Goal: Check status: Check status

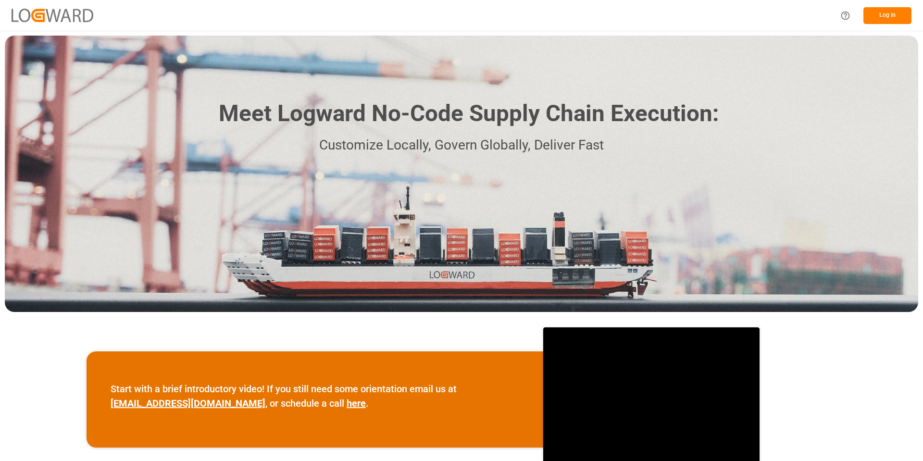
click at [891, 14] on button "Log In" at bounding box center [888, 15] width 48 height 17
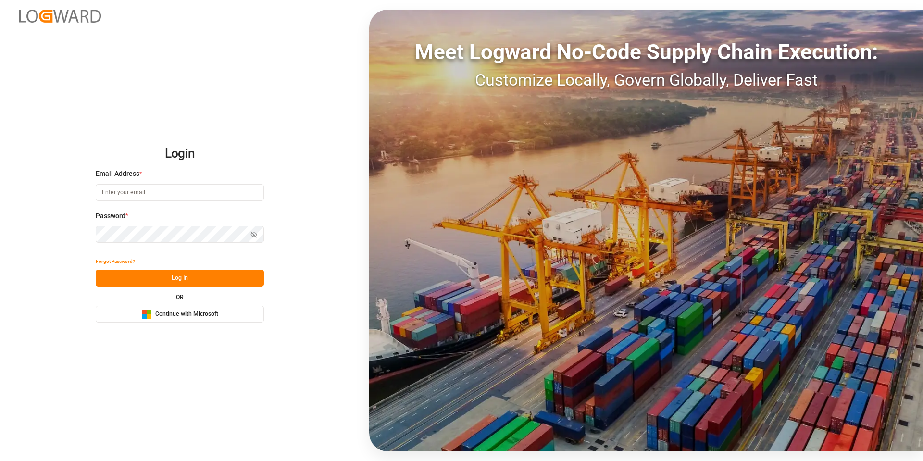
click at [189, 316] on span "Continue with Microsoft" at bounding box center [186, 314] width 63 height 9
click at [204, 320] on button "Microsoft Logo Continue with Microsoft" at bounding box center [180, 314] width 168 height 17
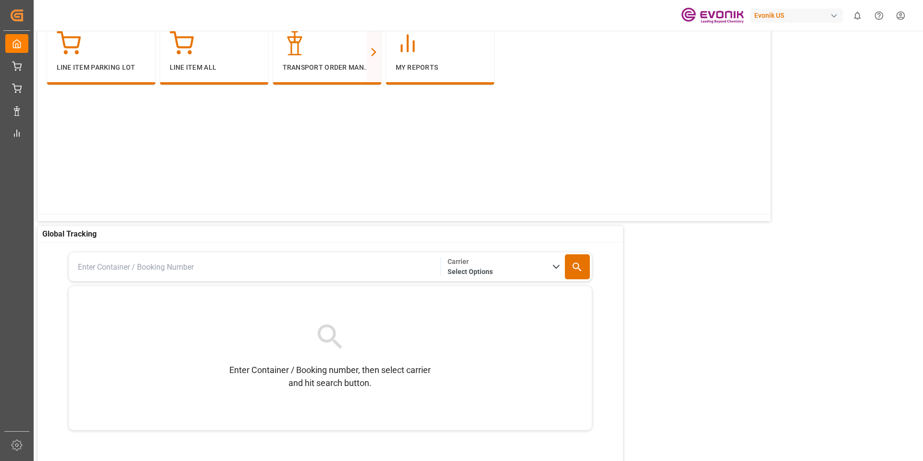
scroll to position [48, 0]
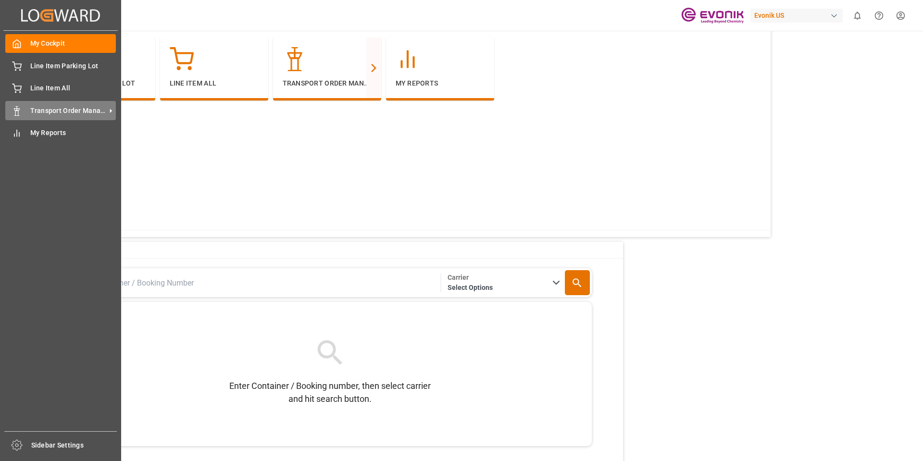
click at [42, 104] on div "Transport Order Management Transport Order Management" at bounding box center [60, 110] width 111 height 19
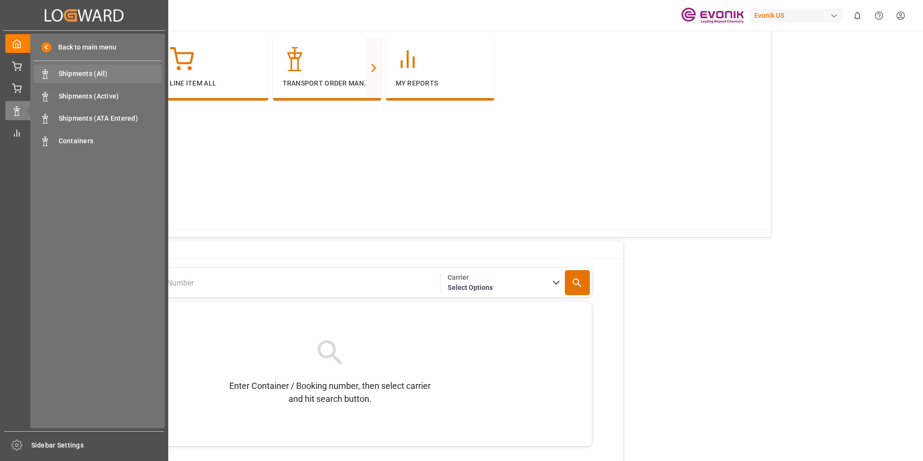
click at [78, 74] on span "Shipments (All)" at bounding box center [110, 74] width 103 height 10
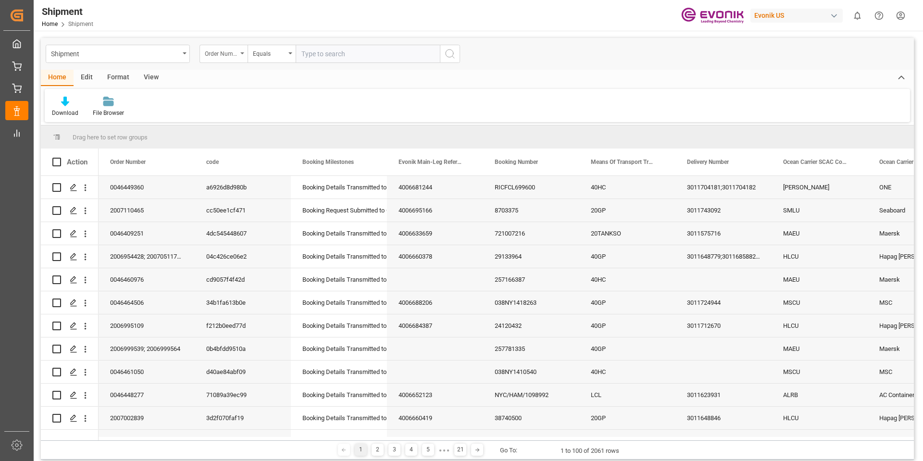
click at [242, 51] on div "Order Number" at bounding box center [224, 54] width 48 height 18
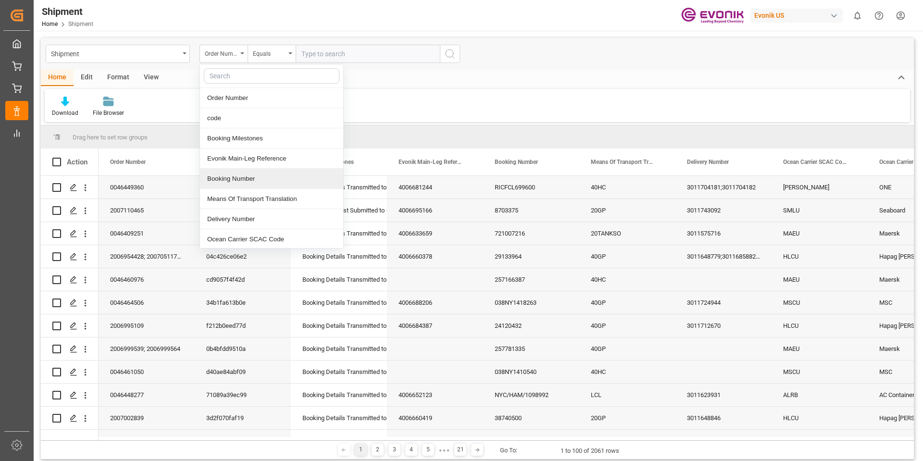
click at [249, 178] on div "Booking Number" at bounding box center [271, 179] width 143 height 20
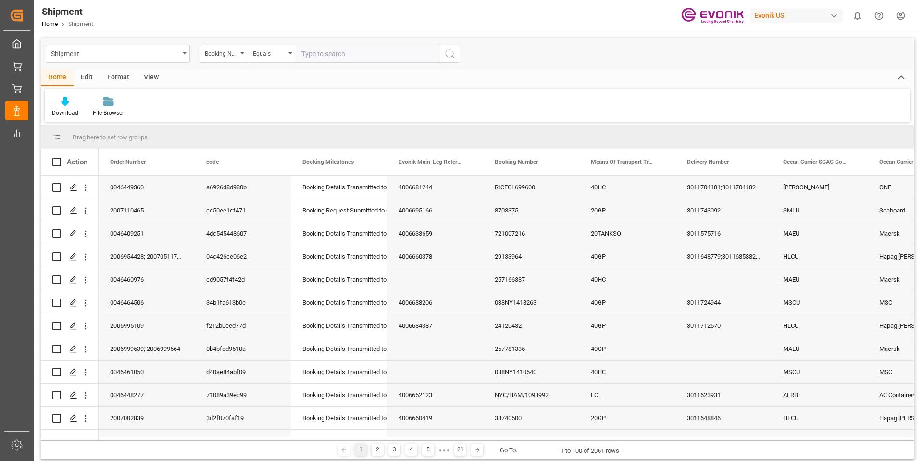
click at [331, 55] on input "text" at bounding box center [368, 54] width 144 height 18
paste input "038NY1421336"
type input "038NY1421336"
click at [455, 56] on icon "search button" at bounding box center [450, 54] width 12 height 12
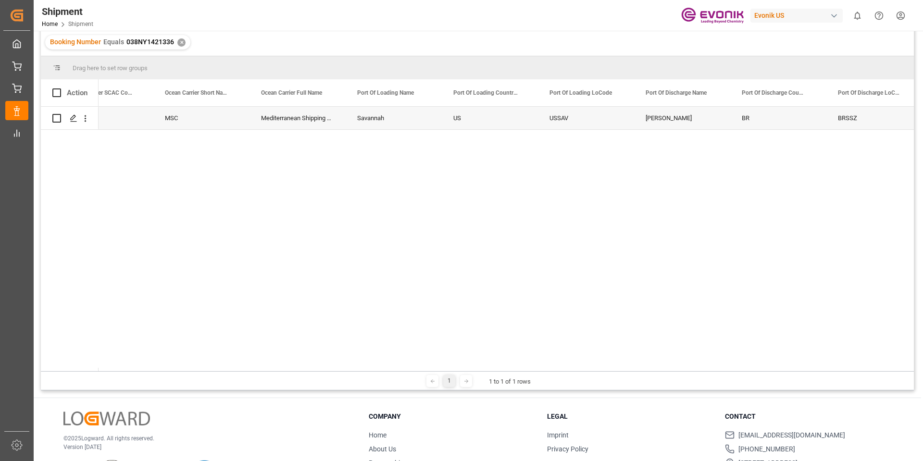
scroll to position [0, 719]
